Goal: Check status: Check status

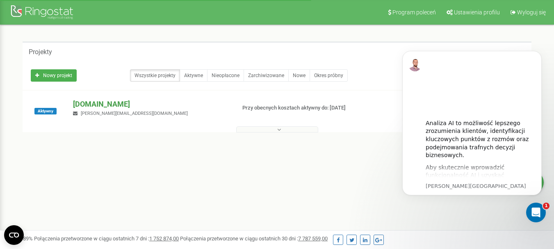
click at [122, 106] on p "[DOMAIN_NAME]" at bounding box center [151, 104] width 156 height 11
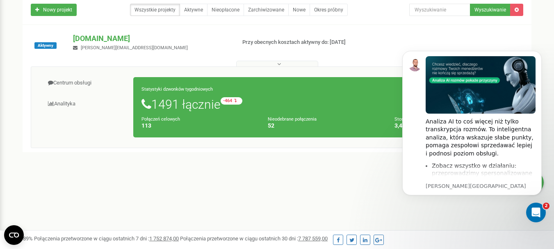
scroll to position [82, 0]
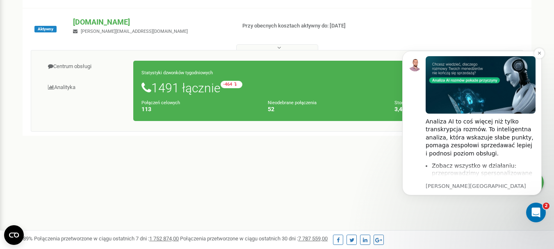
click at [454, 188] on p "[PERSON_NAME][GEOGRAPHIC_DATA]" at bounding box center [481, 186] width 110 height 7
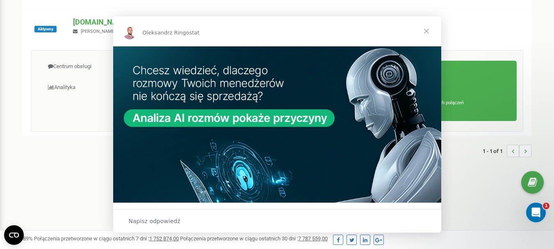
scroll to position [0, 0]
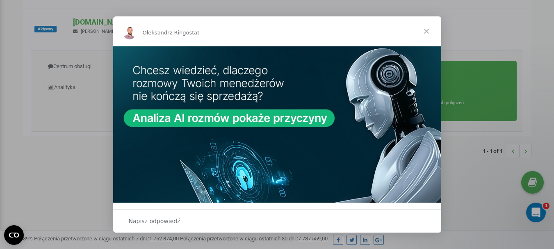
click at [427, 31] on span "Zamknij" at bounding box center [427, 31] width 30 height 30
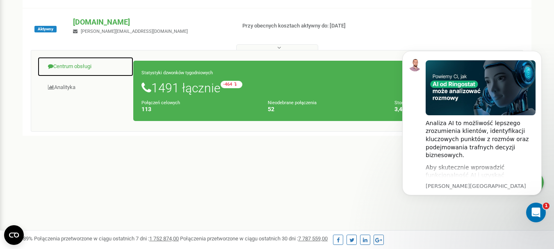
click at [80, 62] on link "Centrum obsługi" at bounding box center [85, 67] width 96 height 20
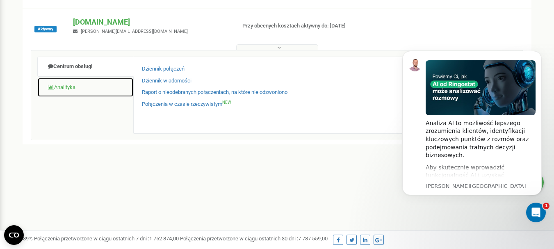
click at [79, 82] on link "Analityka" at bounding box center [85, 88] width 96 height 20
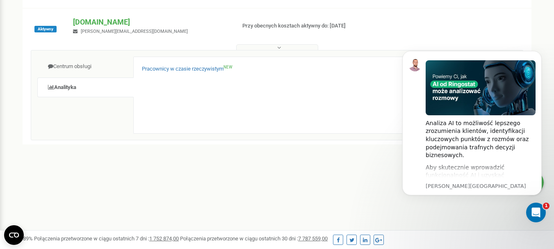
click at [178, 62] on div "Pracownicy w czasie rzeczywistym NEW X" at bounding box center [325, 95] width 384 height 77
click at [177, 67] on link "Pracownicy w czasie rzeczywistym NEW" at bounding box center [187, 69] width 91 height 8
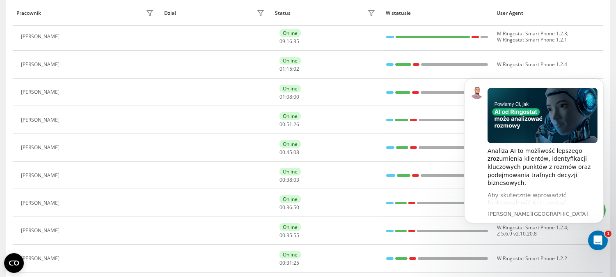
scroll to position [91, 0]
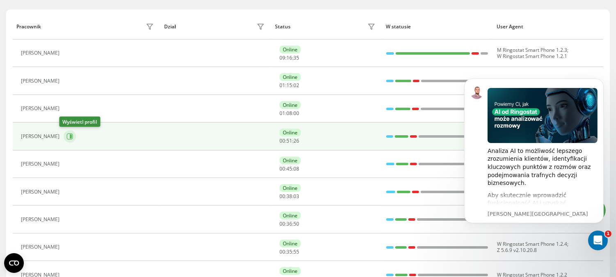
click at [66, 135] on icon at bounding box center [69, 136] width 7 height 7
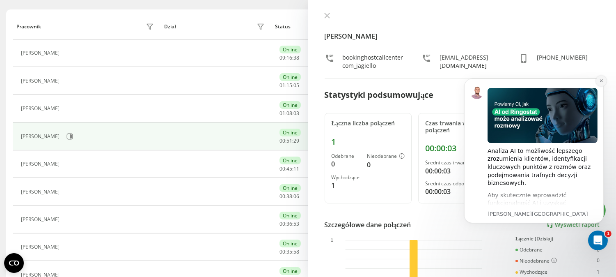
click at [599, 80] on icon "Dismiss notification" at bounding box center [601, 80] width 5 height 5
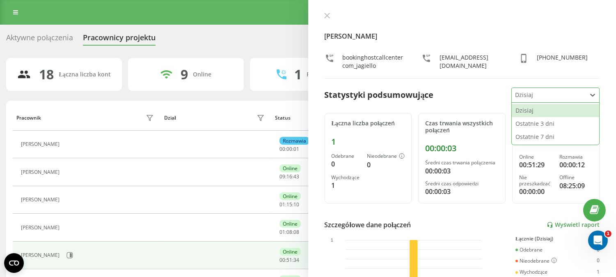
click at [571, 95] on div at bounding box center [549, 94] width 68 height 9
click at [551, 126] on div "Ostatnie 3 dni" at bounding box center [555, 123] width 87 height 13
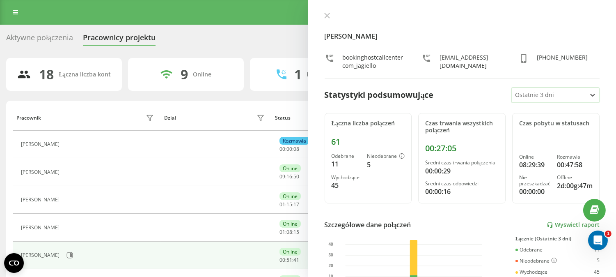
click at [552, 99] on div at bounding box center [549, 94] width 68 height 9
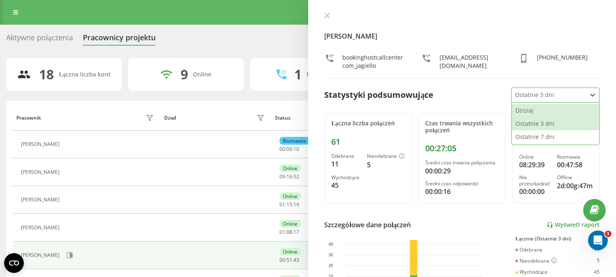
click at [555, 109] on div "Dzisiaj" at bounding box center [555, 110] width 87 height 13
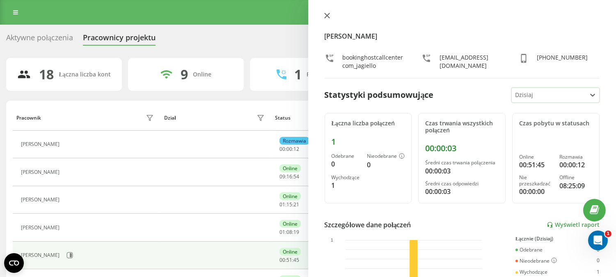
click at [330, 15] on button at bounding box center [327, 16] width 11 height 8
